Goal: Use online tool/utility: Utilize a website feature to perform a specific function

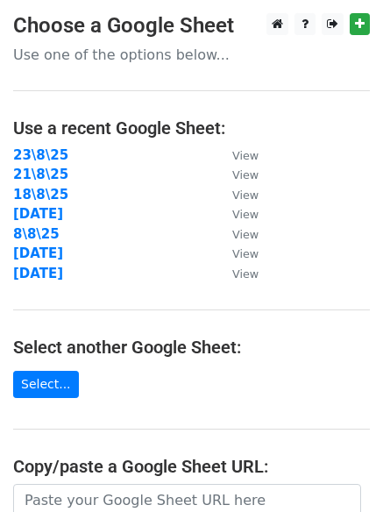
scroll to position [304, 0]
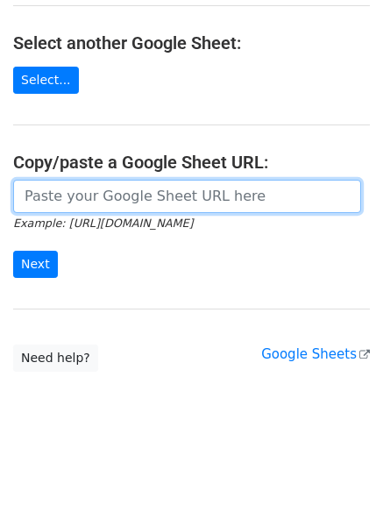
drag, startPoint x: 152, startPoint y: 202, endPoint x: 70, endPoint y: 247, distance: 93.1
click at [152, 202] on input "url" at bounding box center [187, 196] width 348 height 33
paste input "https://docs.google.com/spreadsheets/d/1tiCc7Y2go-bLWPY3QO_Fen5IKqV0xKmTWOMmgq1…"
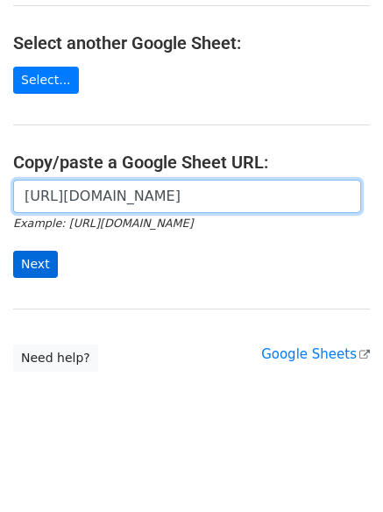
scroll to position [0, 396]
type input "https://docs.google.com/spreadsheets/d/1tiCc7Y2go-bLWPY3QO_Fen5IKqV0xKmTWOMmgq1…"
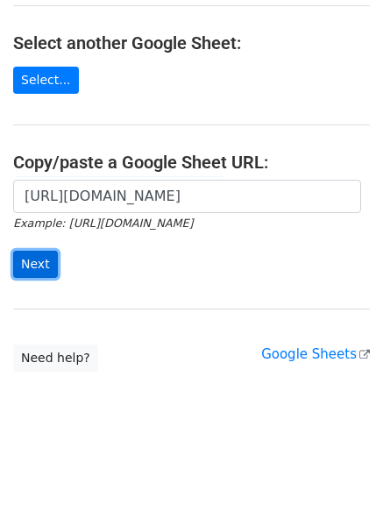
click at [15, 269] on input "Next" at bounding box center [35, 264] width 45 height 27
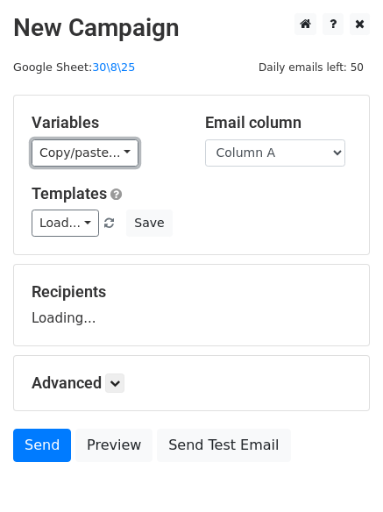
click at [71, 149] on link "Copy/paste..." at bounding box center [85, 152] width 107 height 27
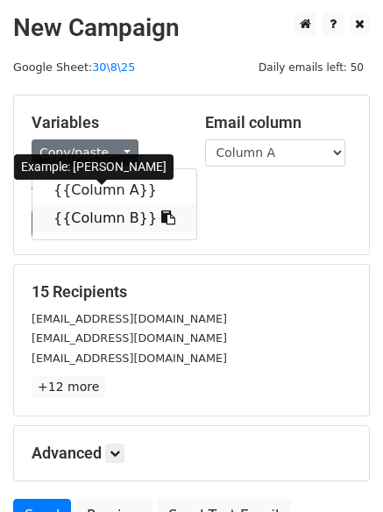
click at [88, 211] on link "{{Column B}}" at bounding box center [114, 218] width 164 height 28
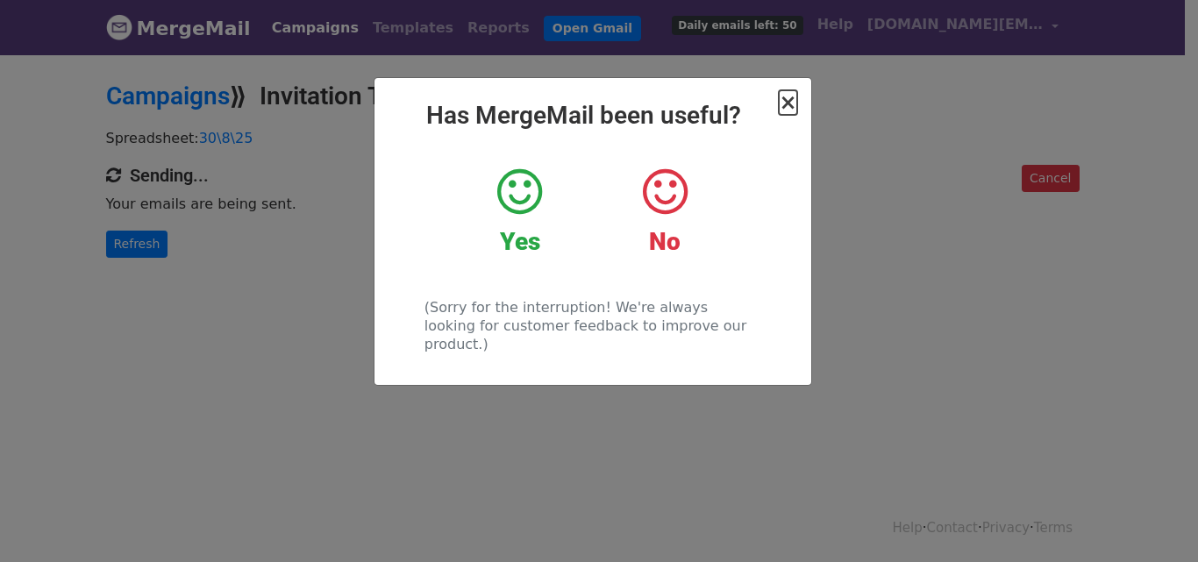
click at [794, 106] on span "×" at bounding box center [788, 102] width 18 height 25
